Goal: Task Accomplishment & Management: Manage account settings

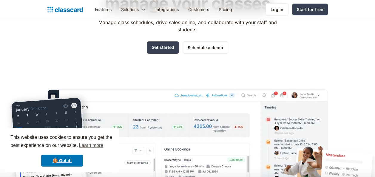
scroll to position [60, 0]
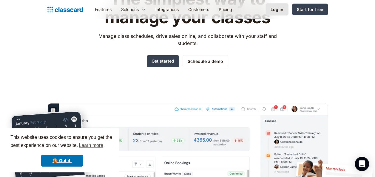
click at [286, 5] on link "Log in" at bounding box center [277, 9] width 23 height 12
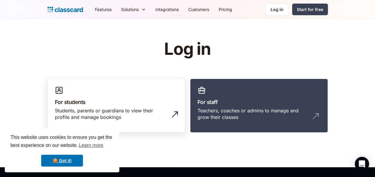
click at [120, 101] on h3 "For students" at bounding box center [116, 102] width 123 height 8
click at [149, 92] on link "For students Students, parents or guardians to view their profile and manage bo…" at bounding box center [116, 106] width 138 height 54
